Goal: Task Accomplishment & Management: Use online tool/utility

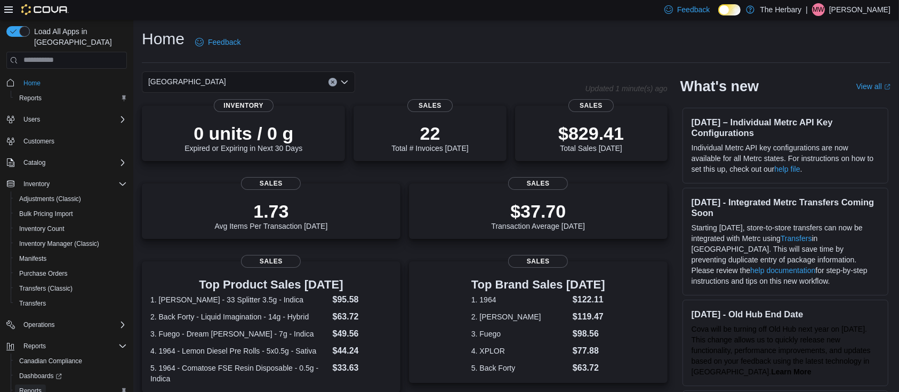
click at [30, 385] on span "Reports" at bounding box center [30, 391] width 22 height 13
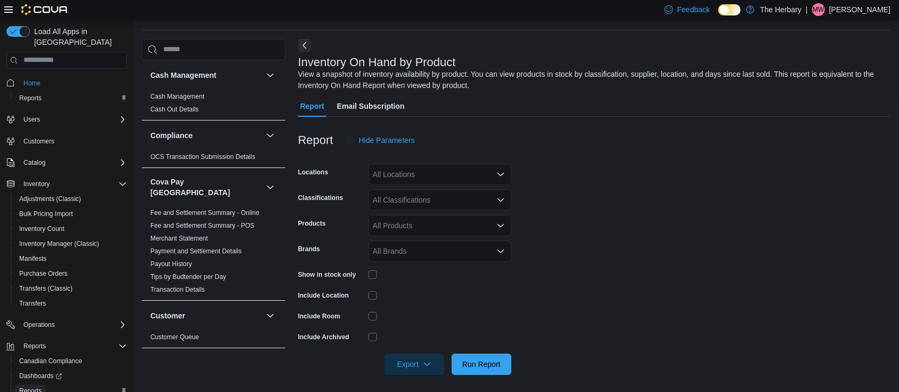
scroll to position [35, 0]
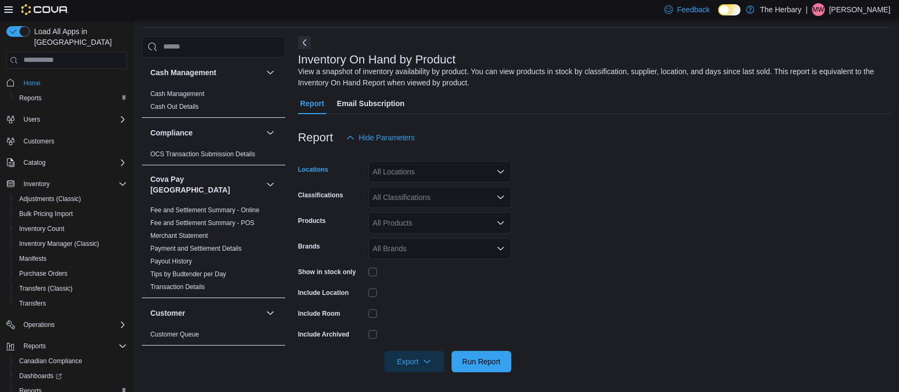
click at [405, 168] on div "All Locations" at bounding box center [440, 171] width 143 height 21
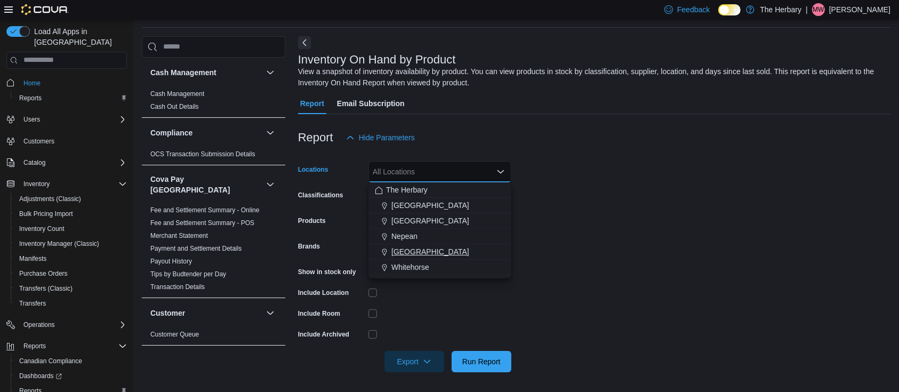
click at [414, 253] on span "[GEOGRAPHIC_DATA]" at bounding box center [430, 251] width 78 height 11
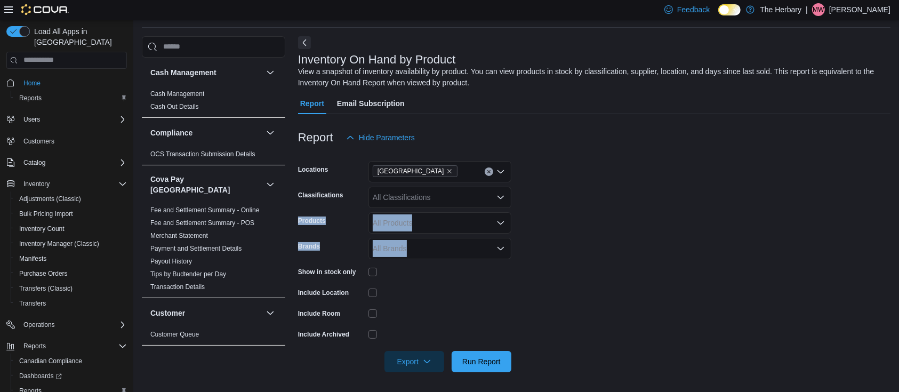
drag, startPoint x: 593, startPoint y: 239, endPoint x: 401, endPoint y: 197, distance: 197.2
click at [401, 197] on form "Locations [GEOGRAPHIC_DATA] Classifications All Classifications Products All Pr…" at bounding box center [594, 260] width 593 height 224
click at [548, 266] on form "Locations [GEOGRAPHIC_DATA] Classifications All Classifications Products All Pr…" at bounding box center [594, 260] width 593 height 224
click at [474, 361] on span "Run Report" at bounding box center [481, 361] width 38 height 11
